Goal: Task Accomplishment & Management: Manage account settings

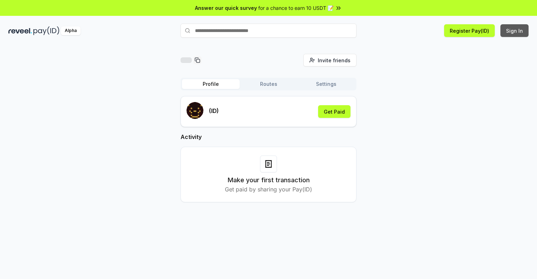
click at [515, 31] on button "Sign In" at bounding box center [515, 30] width 28 height 13
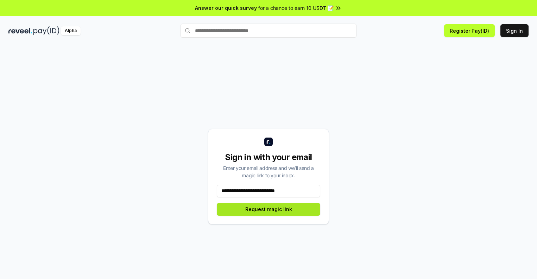
type input "**********"
click at [269, 209] on button "Request magic link" at bounding box center [268, 209] width 103 height 13
